Goal: Information Seeking & Learning: Find specific page/section

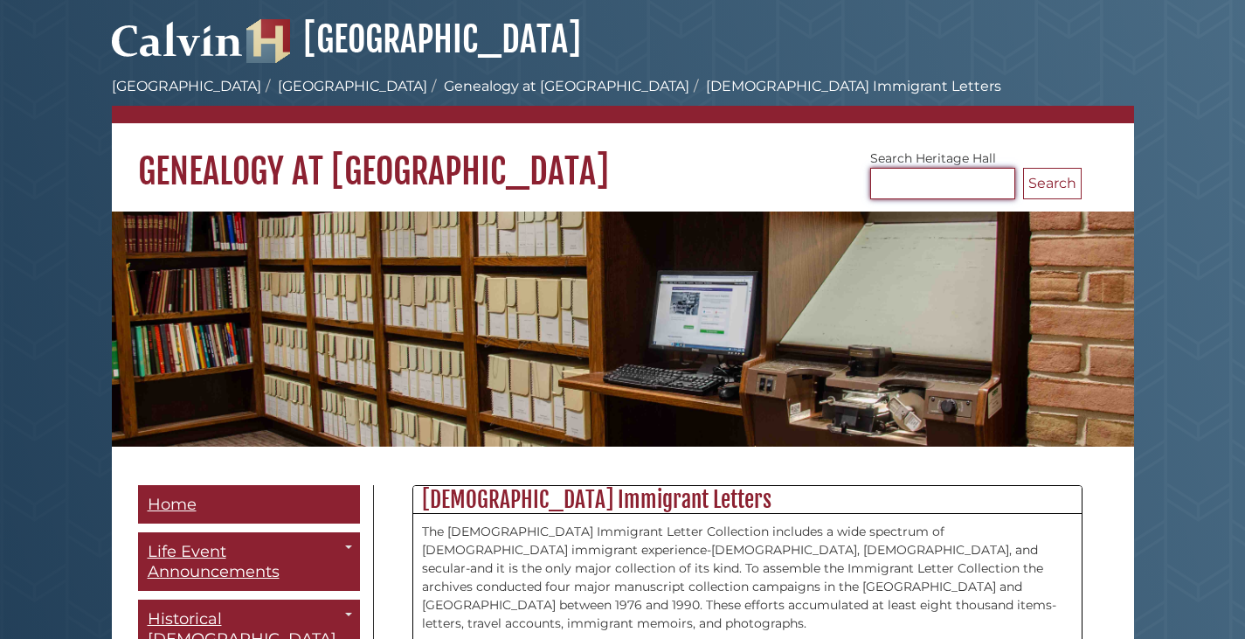
click at [900, 186] on input "Search [GEOGRAPHIC_DATA]" at bounding box center [942, 183] width 145 height 31
type input "*****"
click at [1023, 168] on button "Search" at bounding box center [1052, 183] width 59 height 31
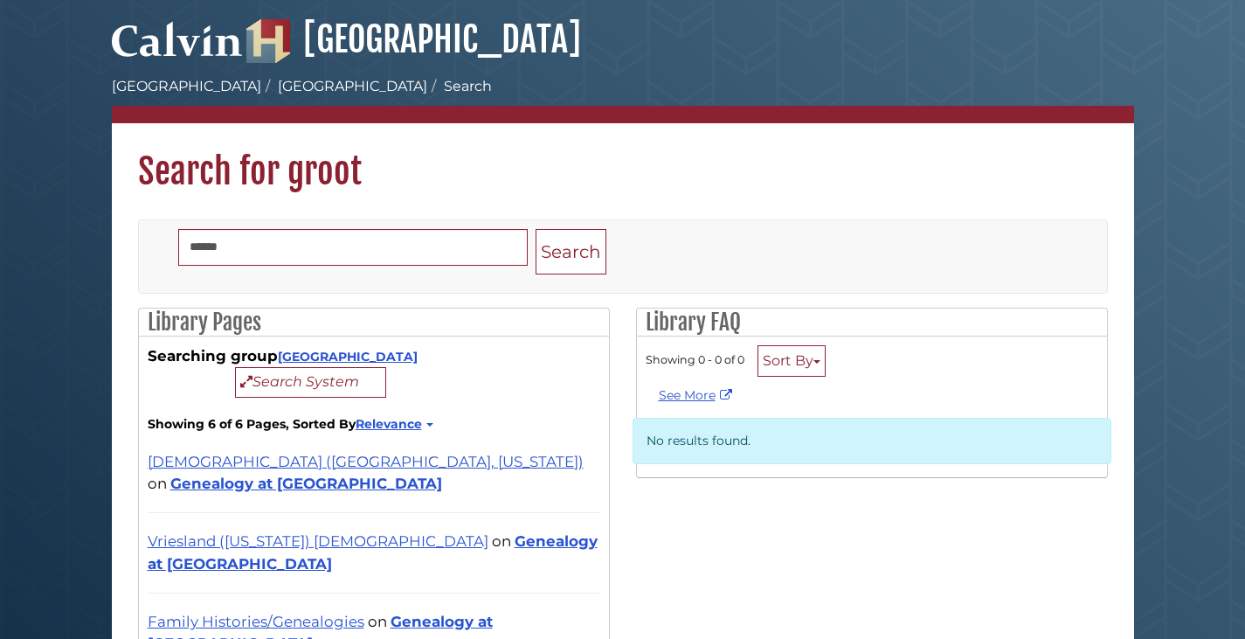
scroll to position [291, 0]
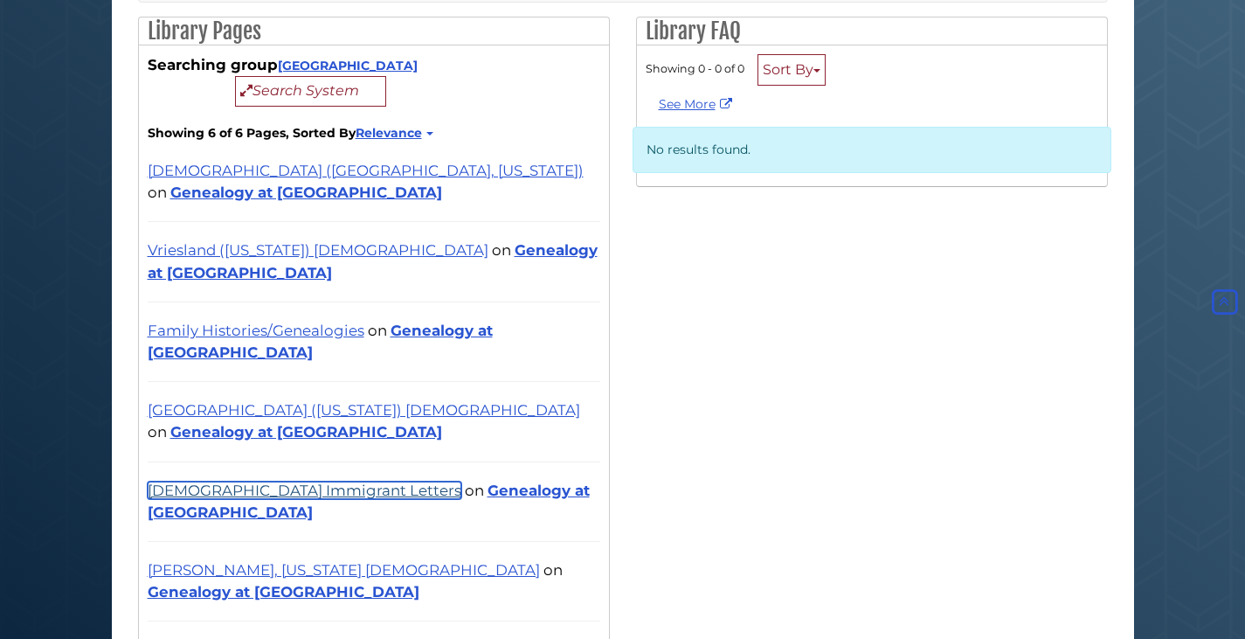
click at [192, 482] on link "[DEMOGRAPHIC_DATA] Immigrant Letters" at bounding box center [305, 490] width 314 height 17
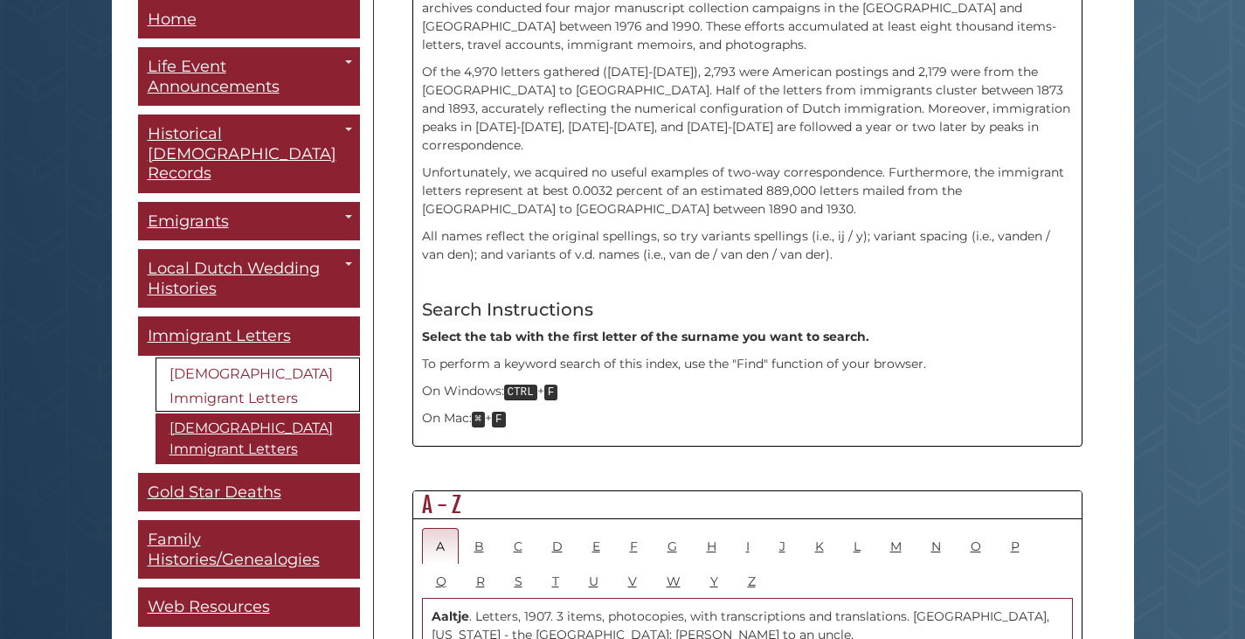
scroll to position [582, 0]
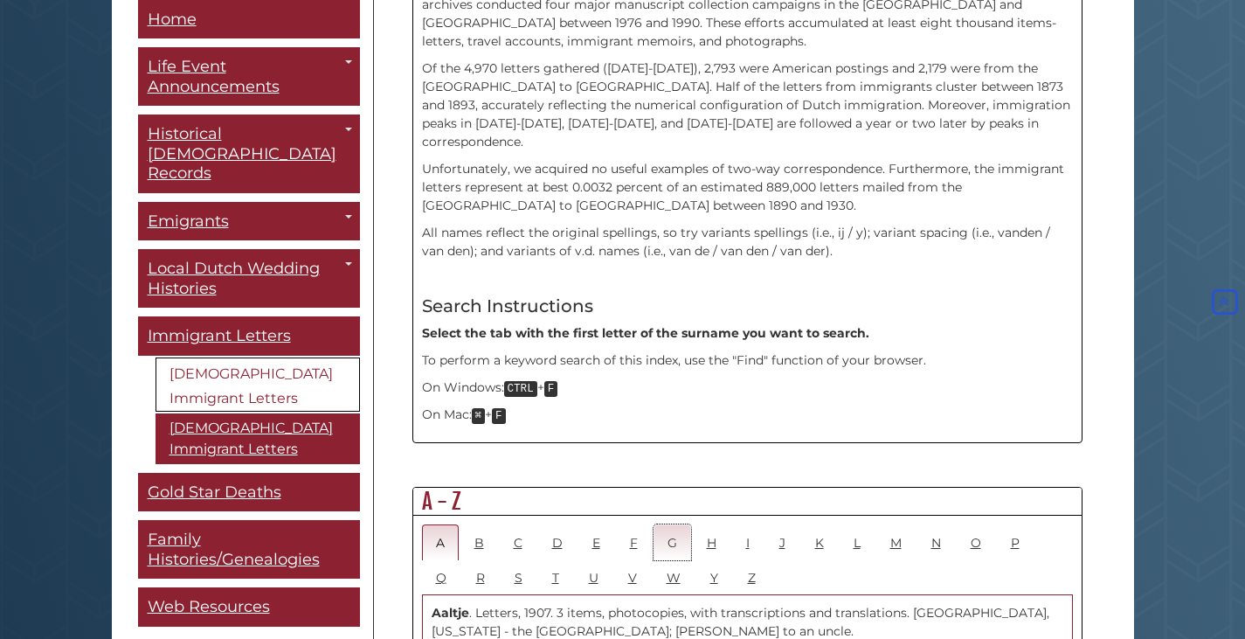
click at [672, 524] on link "G" at bounding box center [673, 542] width 38 height 36
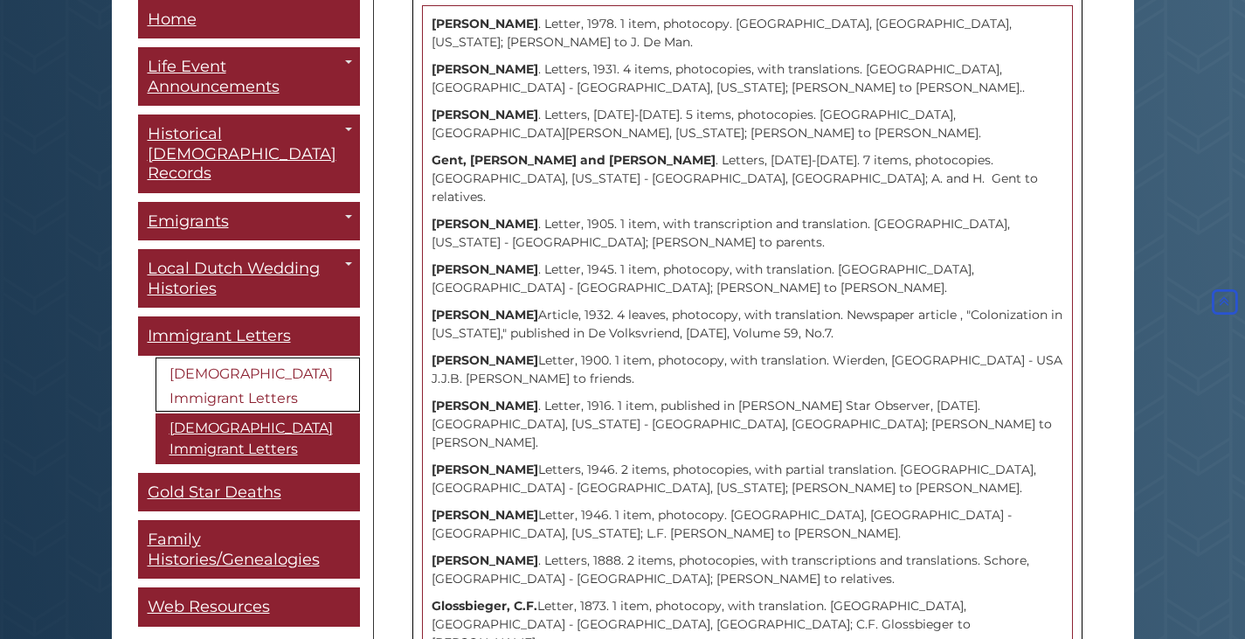
scroll to position [874, 0]
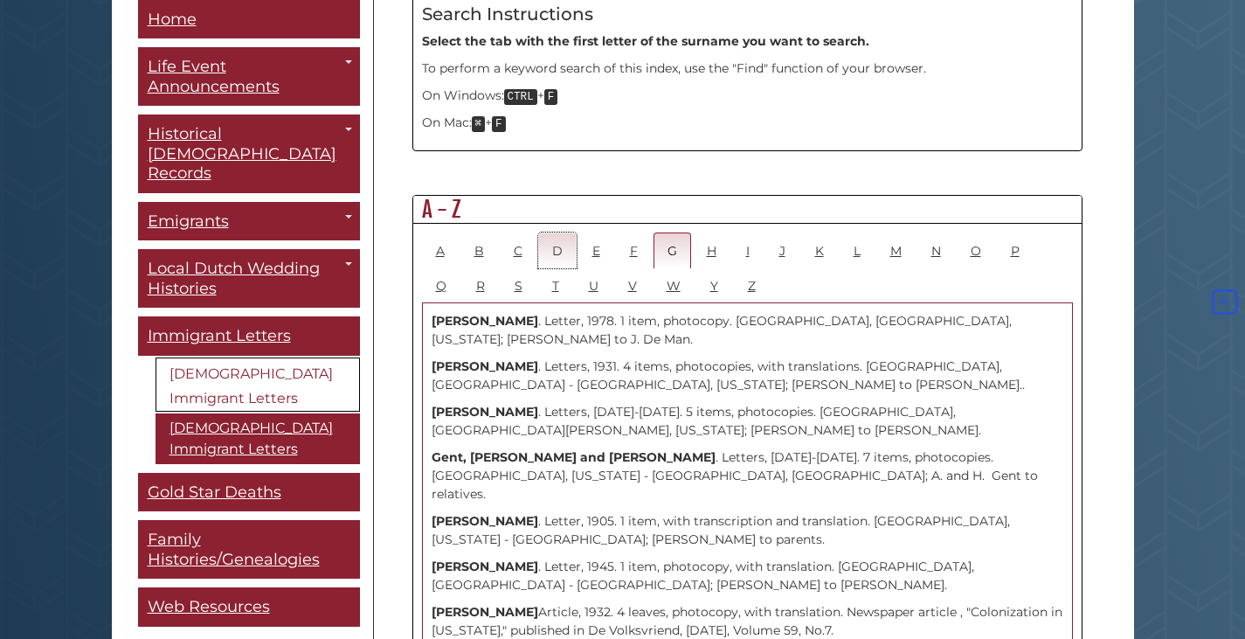
click at [558, 232] on link "D" at bounding box center [557, 250] width 38 height 36
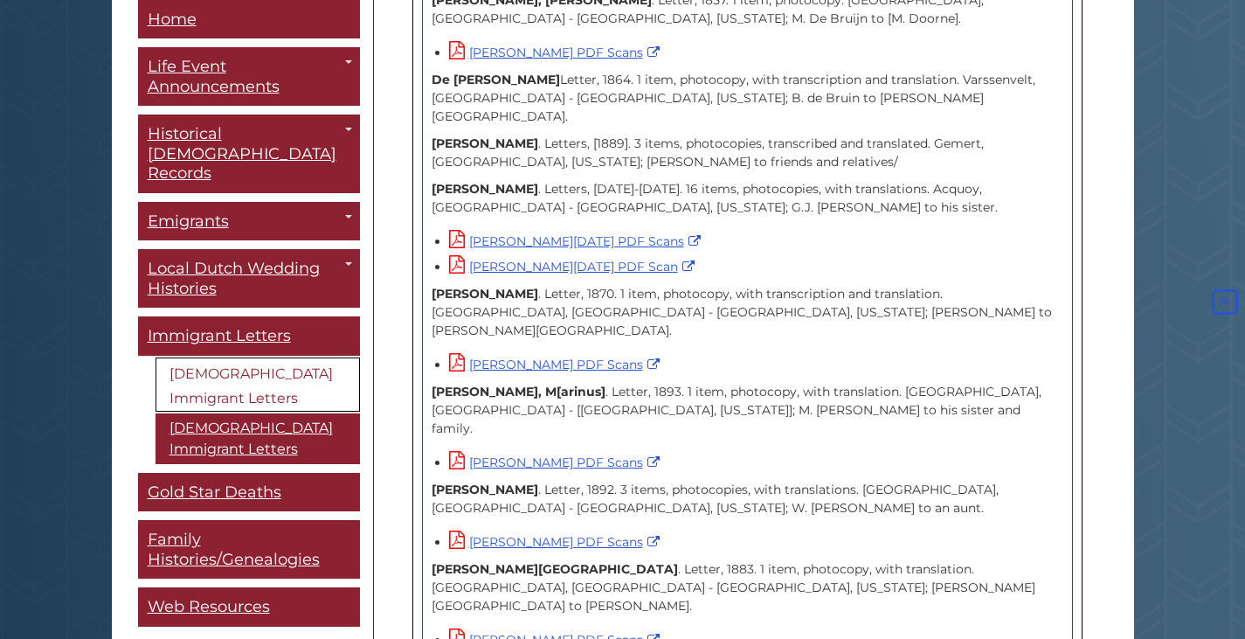
scroll to position [2622, 0]
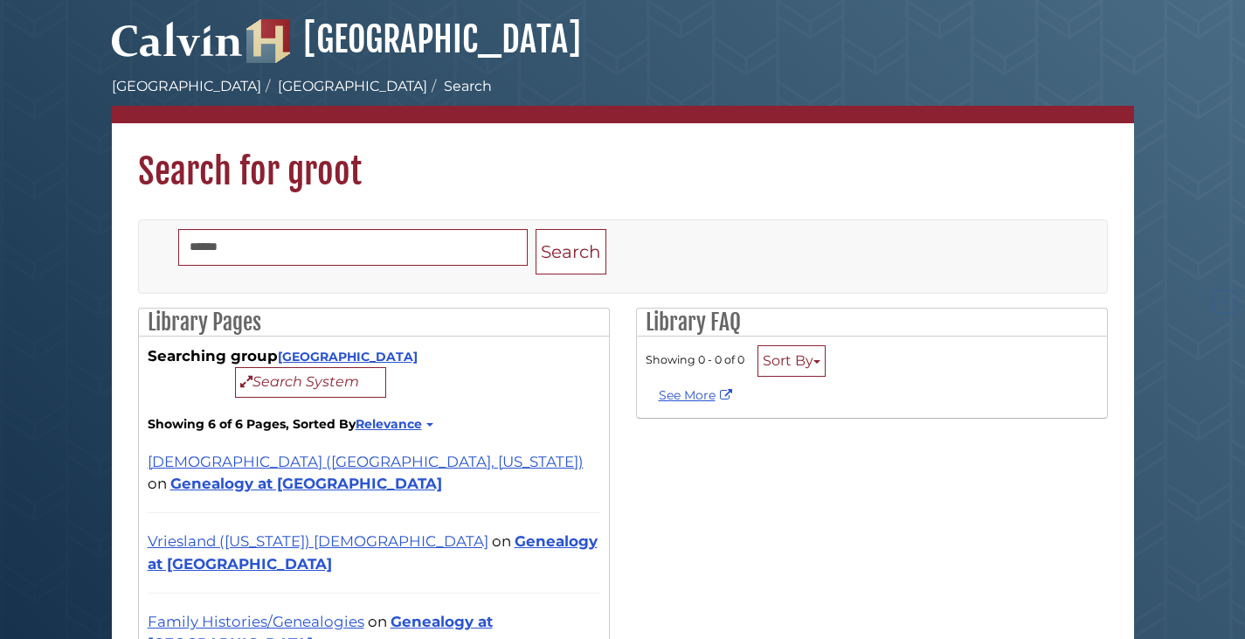
scroll to position [291, 0]
